Goal: Information Seeking & Learning: Understand process/instructions

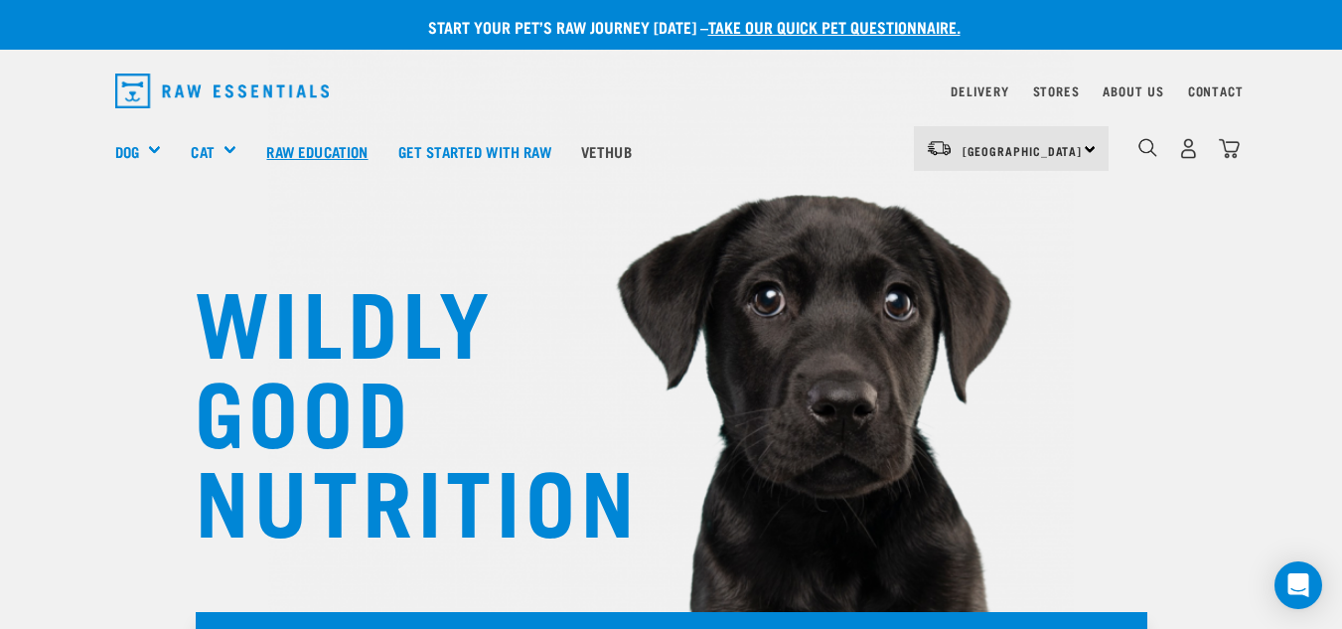
click at [326, 148] on link "Raw Education" at bounding box center [316, 150] width 131 height 79
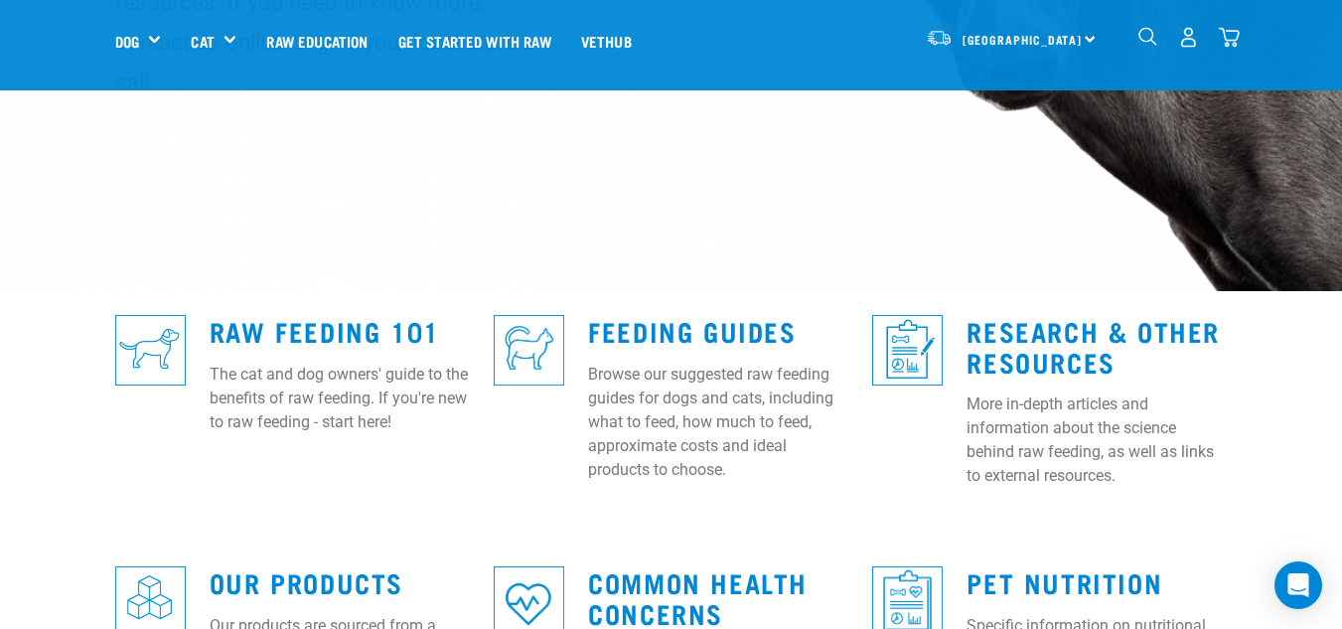
scroll to position [404, 0]
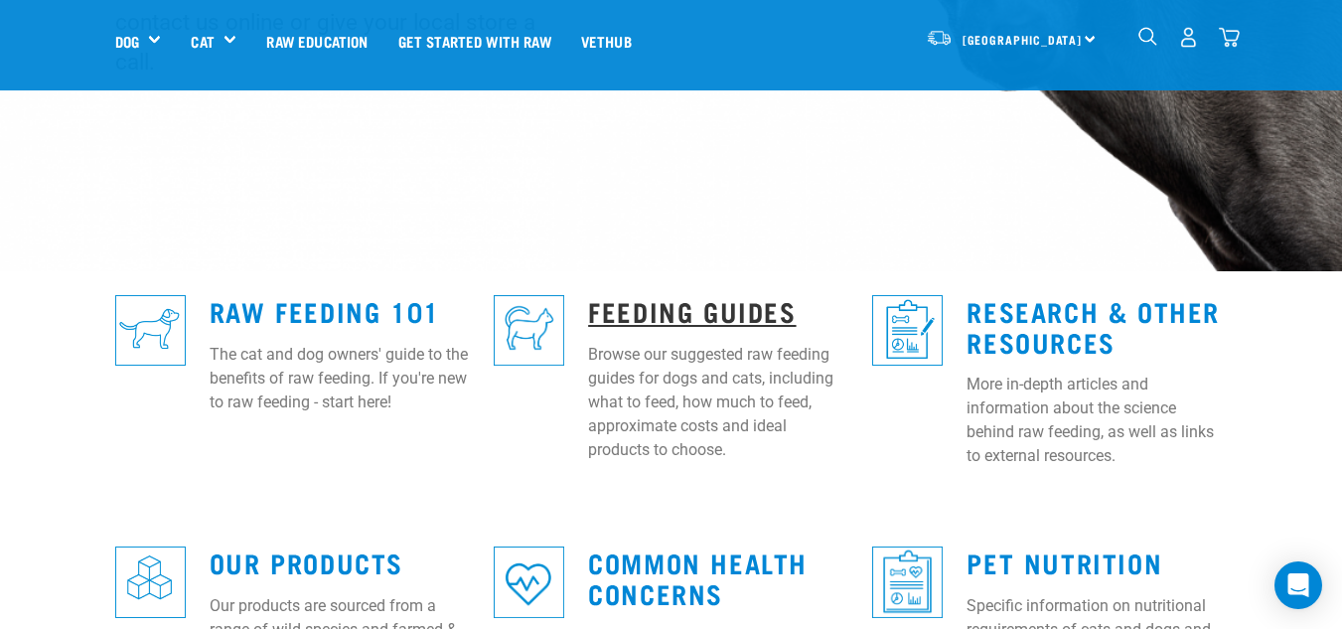
click at [762, 303] on link "Feeding Guides" at bounding box center [692, 310] width 208 height 15
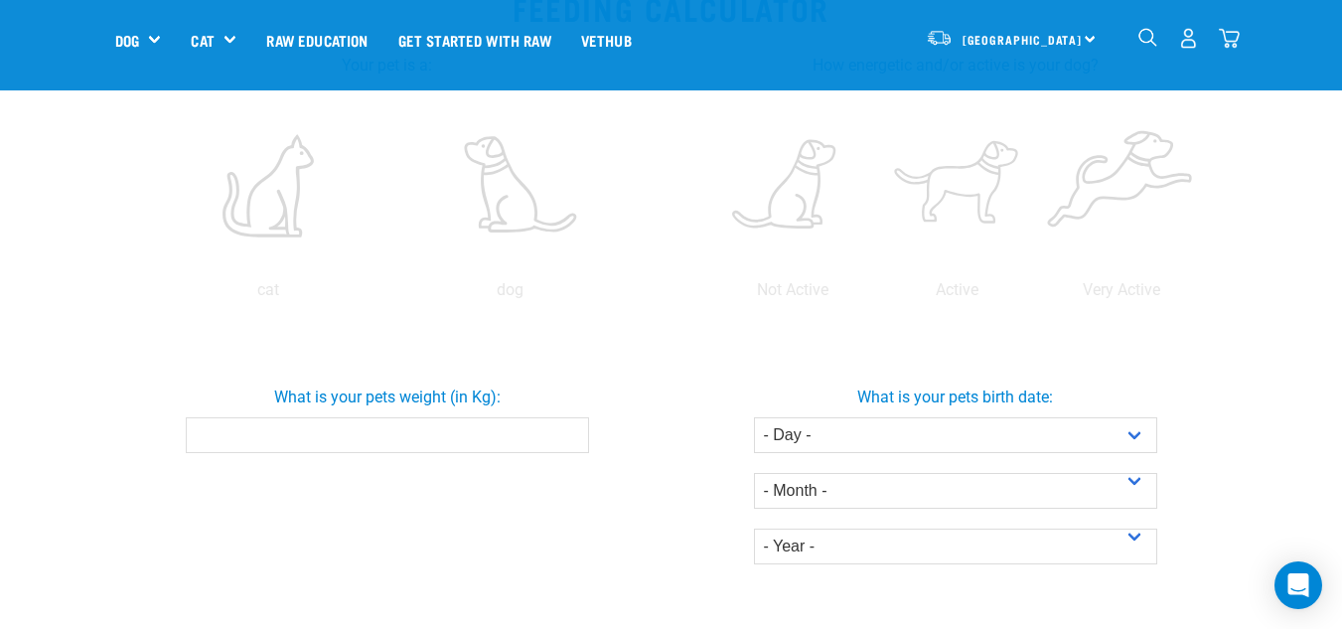
scroll to position [409, 0]
